Goal: Information Seeking & Learning: Compare options

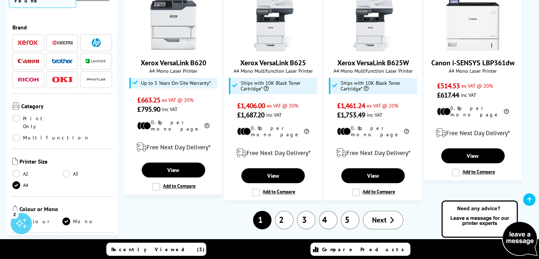
scroll to position [850, 0]
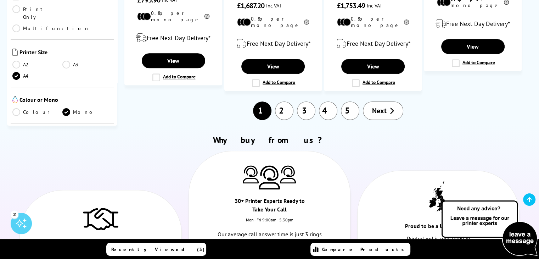
click at [279, 101] on link "2" at bounding box center [284, 110] width 18 height 18
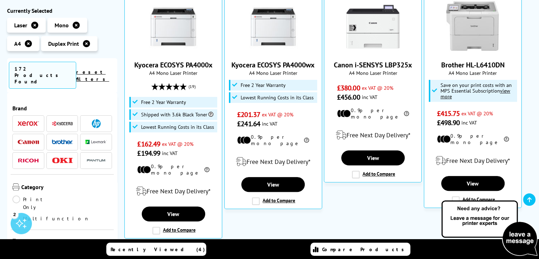
scroll to position [354, 0]
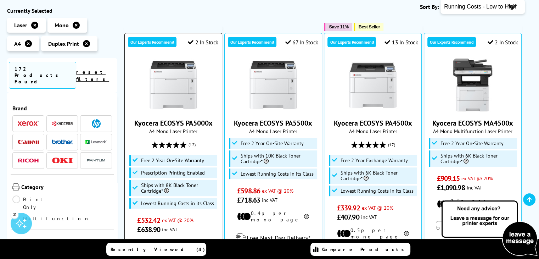
scroll to position [177, 0]
